Goal: Communication & Community: Ask a question

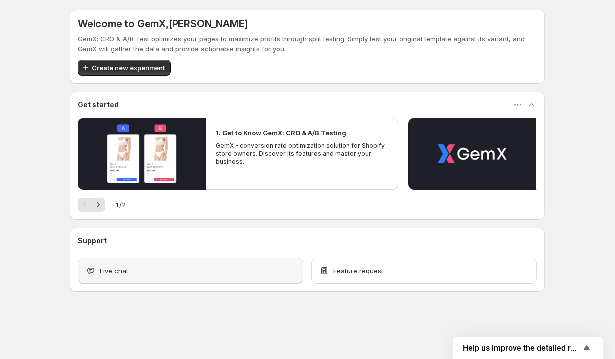
click at [201, 277] on div "Live chat" at bounding box center [191, 271] width 226 height 26
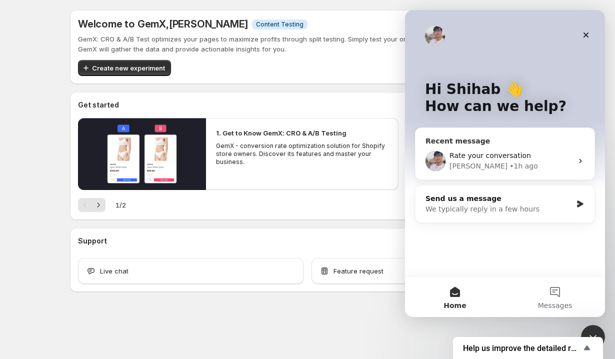
click at [510, 167] on div "• 1h ago" at bounding box center [524, 166] width 29 height 11
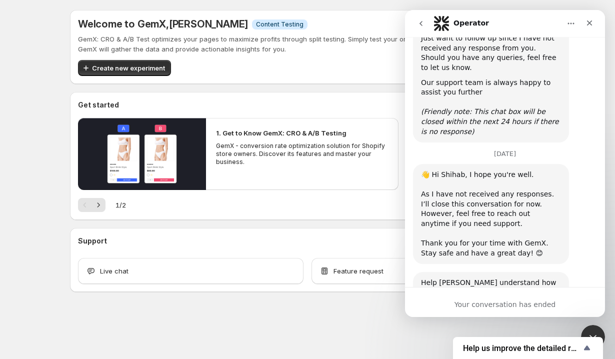
scroll to position [818, 0]
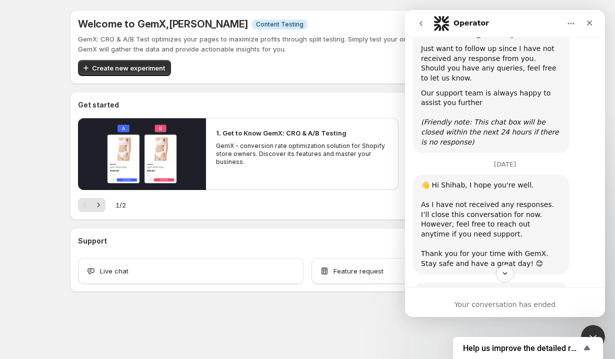
click at [423, 26] on icon "go back" at bounding box center [421, 24] width 8 height 8
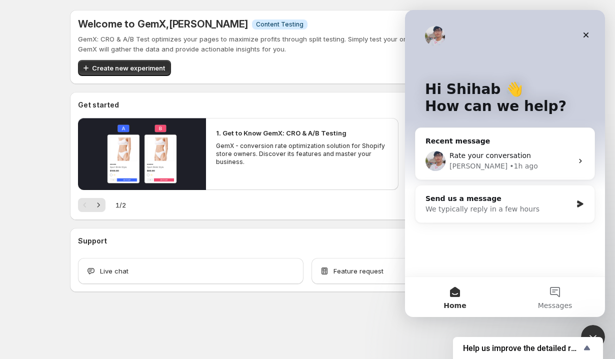
scroll to position [0, 0]
click at [495, 202] on div "Send us a message" at bounding box center [499, 199] width 147 height 11
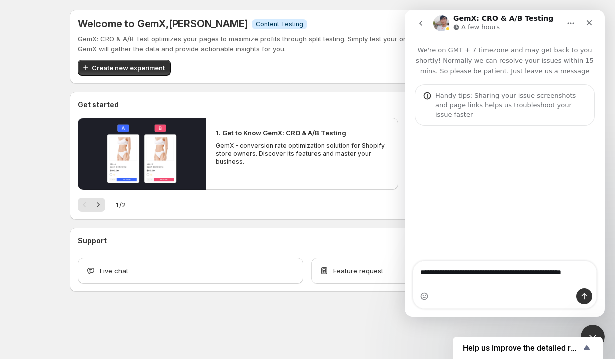
type textarea "**********"
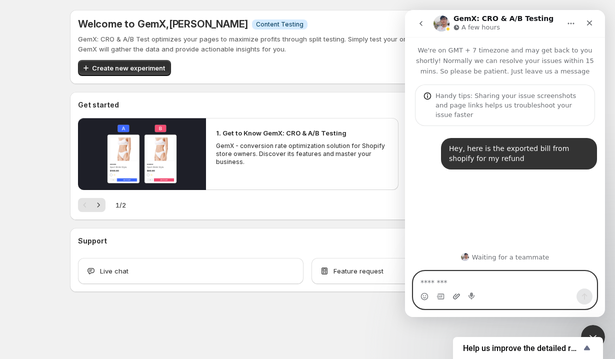
click at [460, 295] on icon "Upload attachment" at bounding box center [457, 297] width 8 height 8
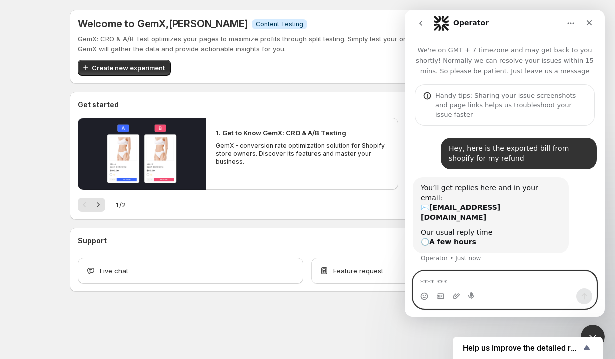
scroll to position [5, 0]
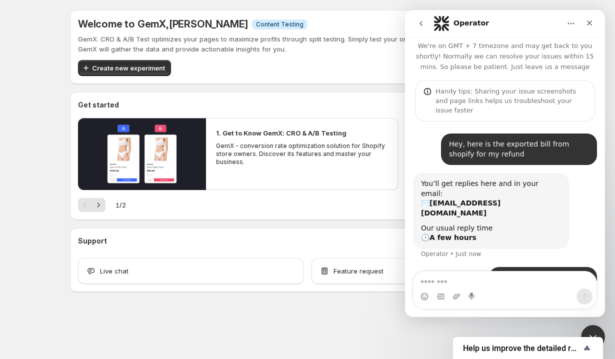
click at [526, 273] on div "Purrify_41...177966.pdf" at bounding box center [548, 278] width 82 height 11
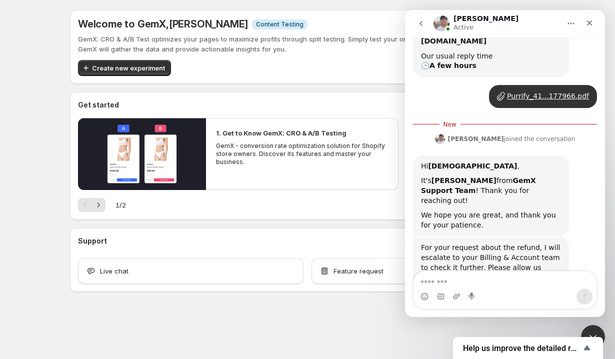
scroll to position [176, 0]
type textarea "**********"
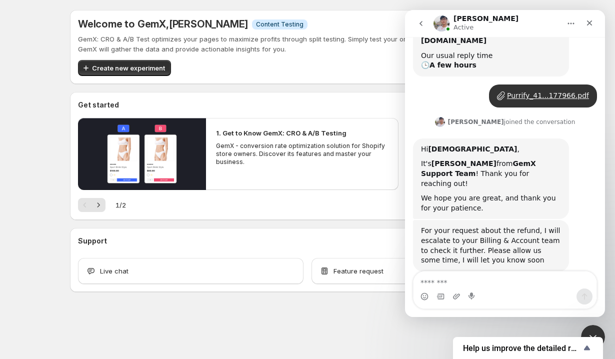
scroll to position [189, 0]
